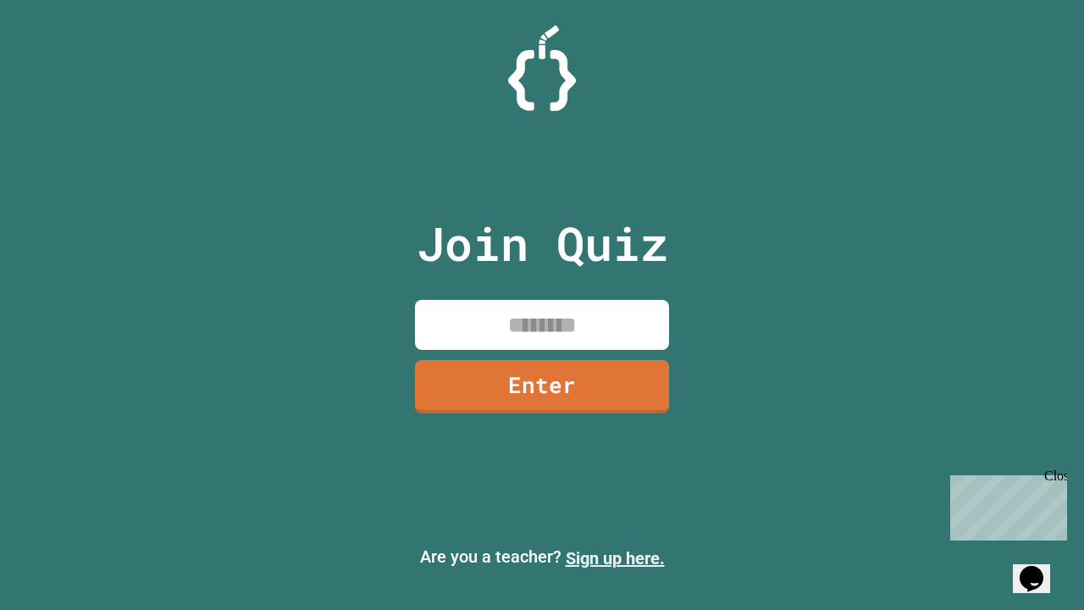
click at [615, 558] on link "Sign up here." at bounding box center [615, 558] width 99 height 20
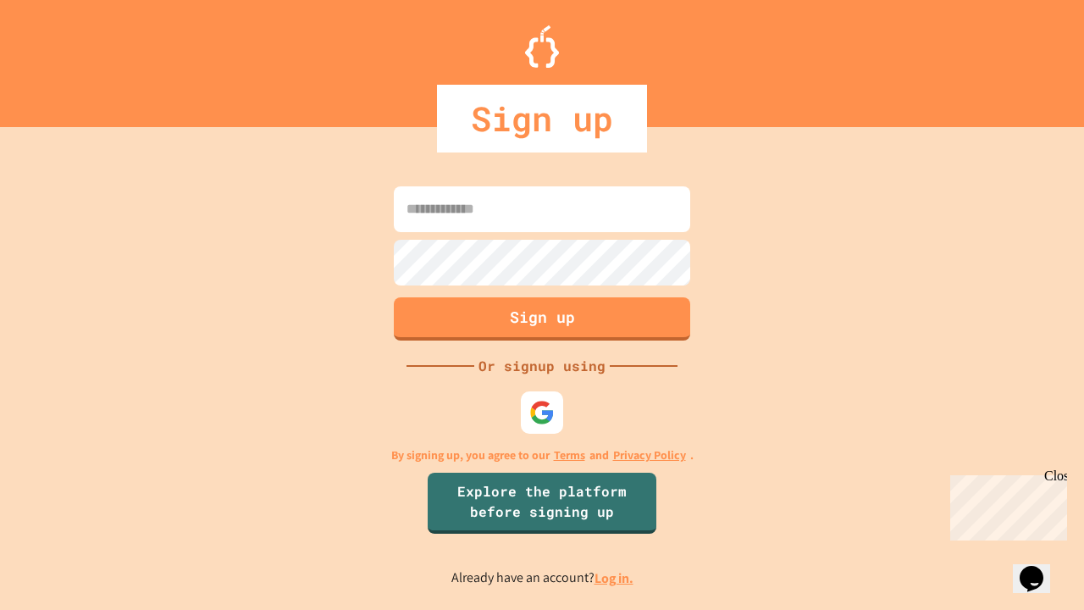
click at [615, 578] on link "Log in." at bounding box center [614, 578] width 39 height 18
